Goal: Navigation & Orientation: Find specific page/section

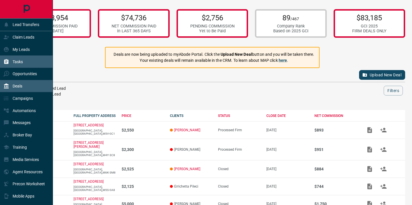
click at [10, 62] on div "Tasks" at bounding box center [12, 61] width 19 height 9
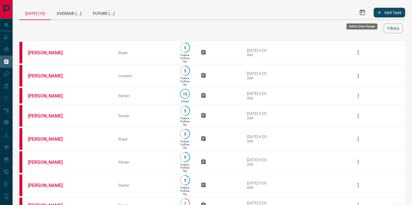
click at [362, 10] on icon "Select Date Range" at bounding box center [362, 12] width 7 height 7
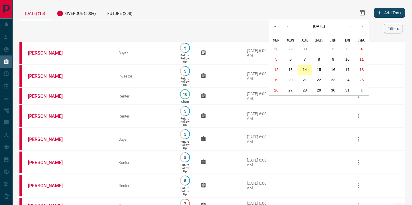
click at [303, 69] on abbr "14" at bounding box center [305, 69] width 4 height 4
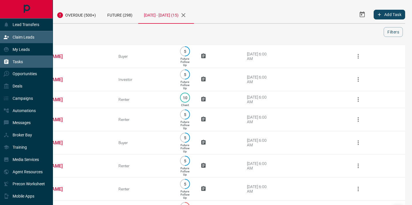
click at [28, 37] on p "Claim Leads" at bounding box center [24, 37] width 22 height 5
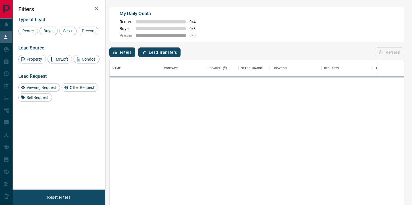
scroll to position [155, 294]
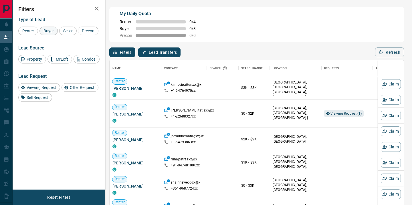
click at [49, 29] on span "Buyer" at bounding box center [48, 31] width 14 height 5
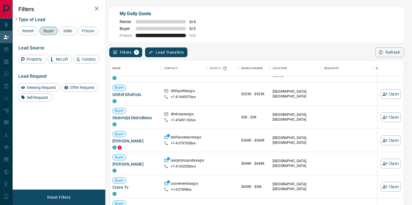
scroll to position [0, 0]
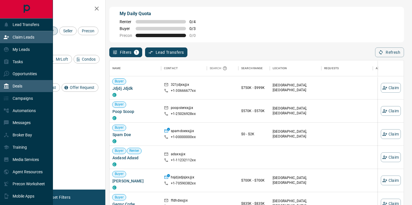
click at [17, 88] on div "Deals" at bounding box center [12, 86] width 19 height 9
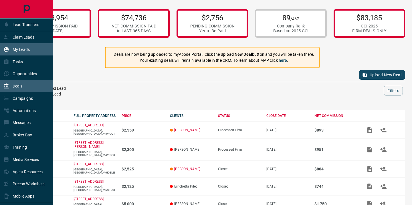
click at [18, 50] on p "My Leads" at bounding box center [21, 49] width 17 height 5
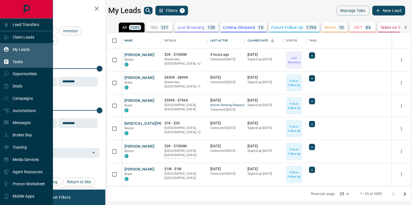
scroll to position [154, 304]
click at [20, 59] on div "Tasks" at bounding box center [12, 61] width 19 height 9
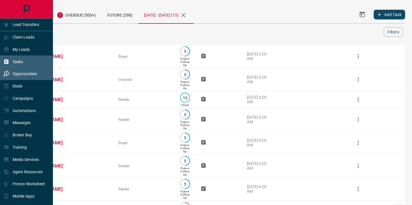
click at [21, 76] on p "Opportunities" at bounding box center [25, 74] width 24 height 5
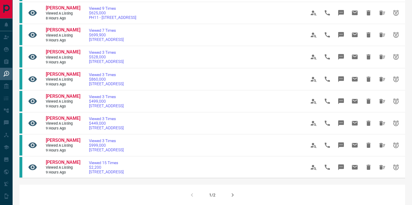
scroll to position [333, 0]
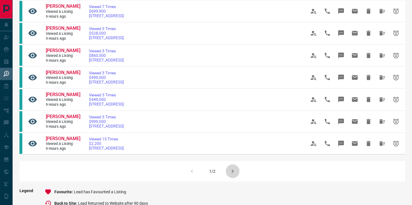
click at [234, 171] on icon "button" at bounding box center [232, 171] width 7 height 7
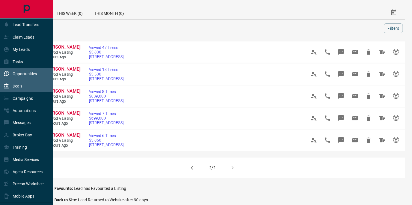
click at [13, 86] on p "Deals" at bounding box center [18, 86] width 10 height 5
